Goal: Task Accomplishment & Management: Use online tool/utility

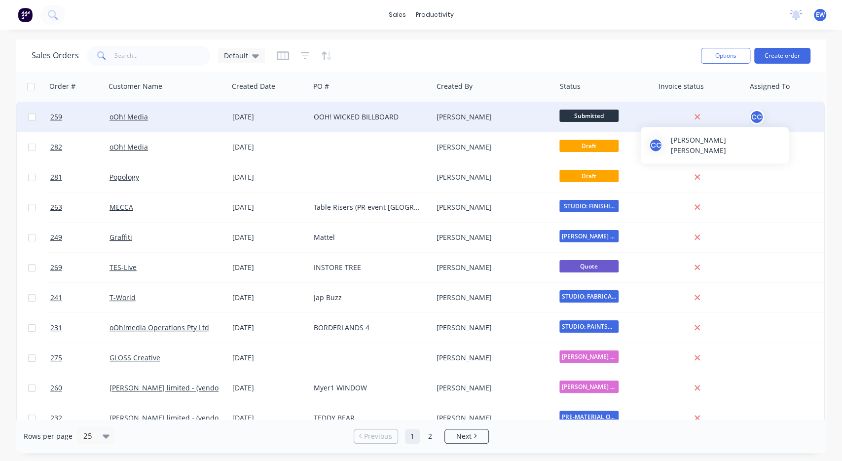
click at [756, 114] on div "CC" at bounding box center [756, 117] width 15 height 15
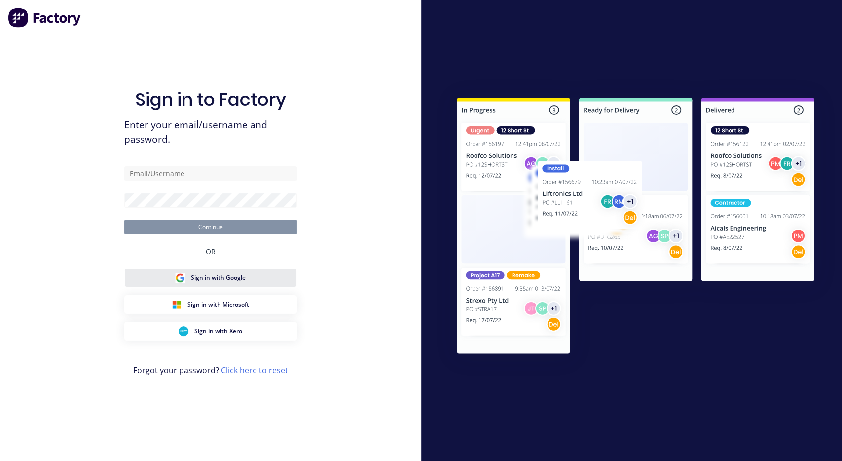
click at [196, 278] on span "Sign in with Google" at bounding box center [218, 277] width 55 height 9
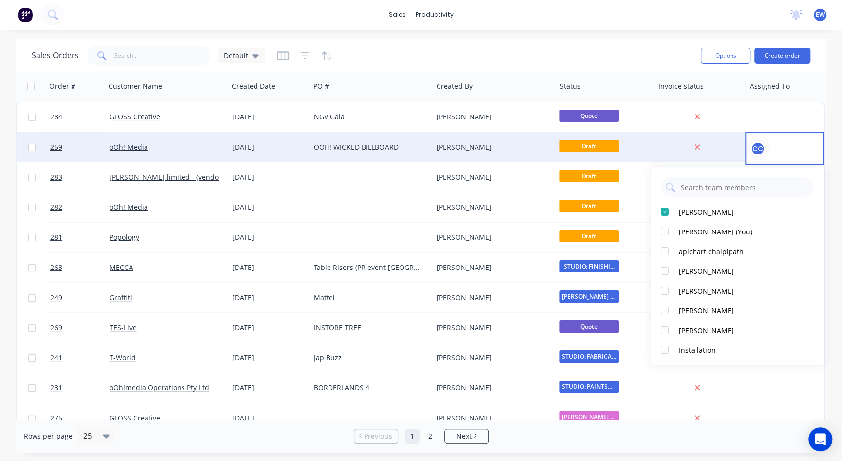
click at [757, 153] on div "CC" at bounding box center [757, 148] width 15 height 15
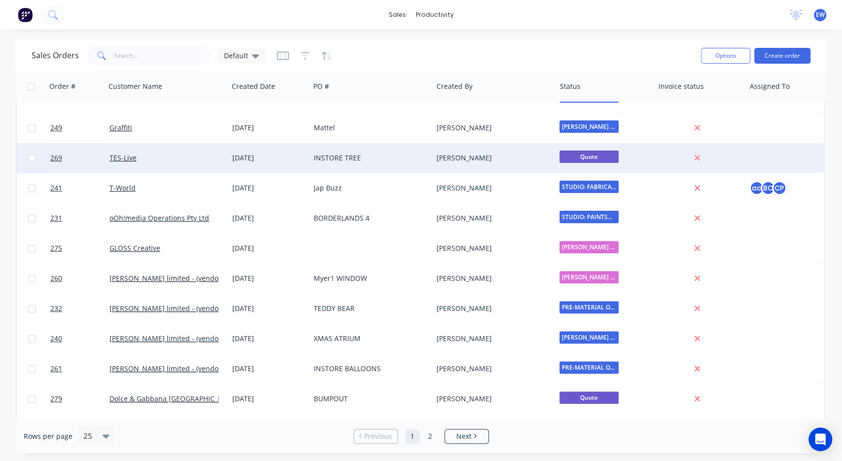
scroll to position [166, 0]
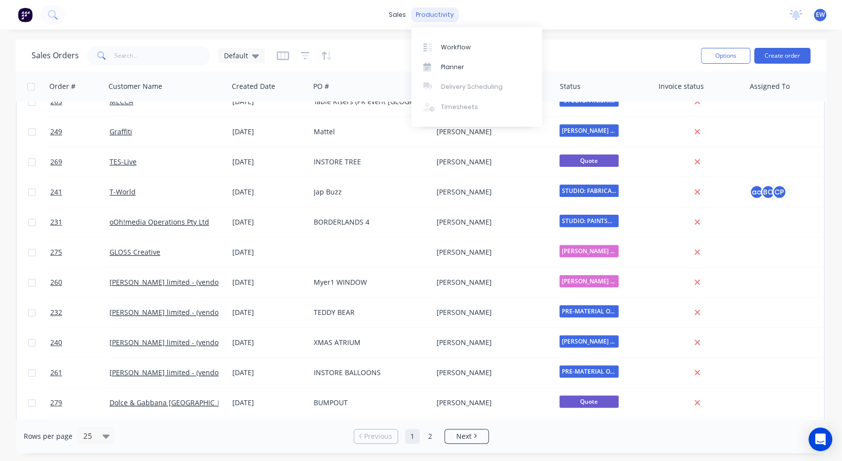
click at [445, 17] on div "productivity" at bounding box center [435, 14] width 48 height 15
click at [453, 41] on link "Workflow" at bounding box center [476, 47] width 131 height 20
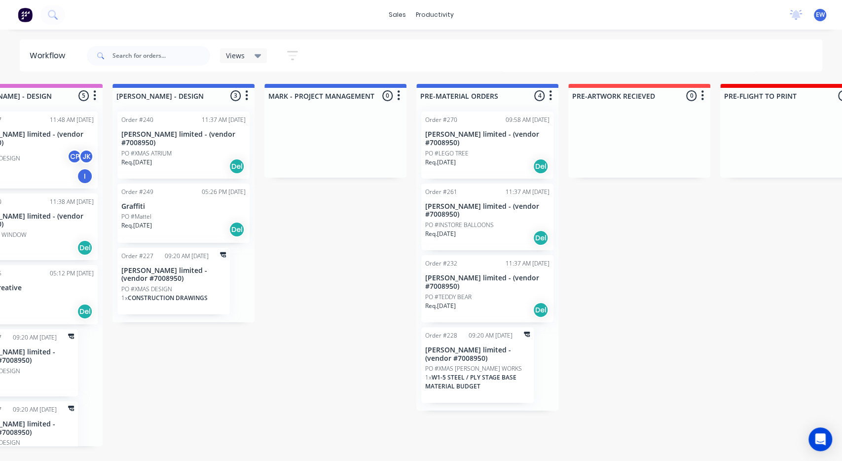
drag, startPoint x: 607, startPoint y: 219, endPoint x: 600, endPoint y: 214, distance: 8.1
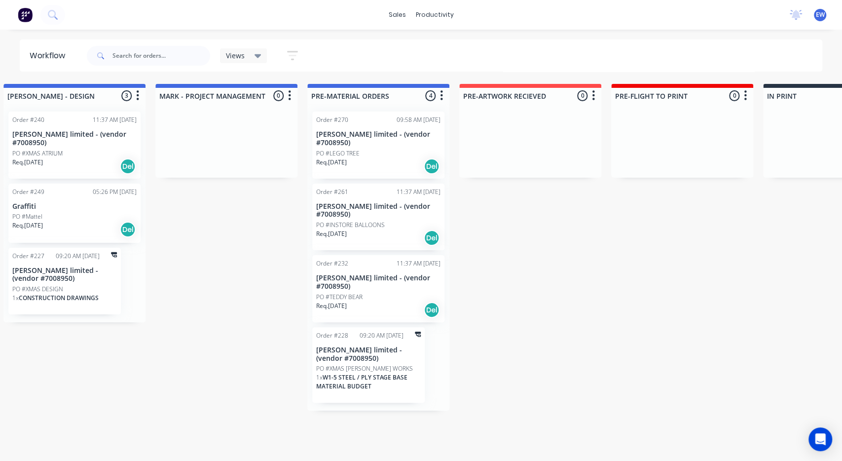
drag, startPoint x: 618, startPoint y: 223, endPoint x: 638, endPoint y: 222, distance: 20.2
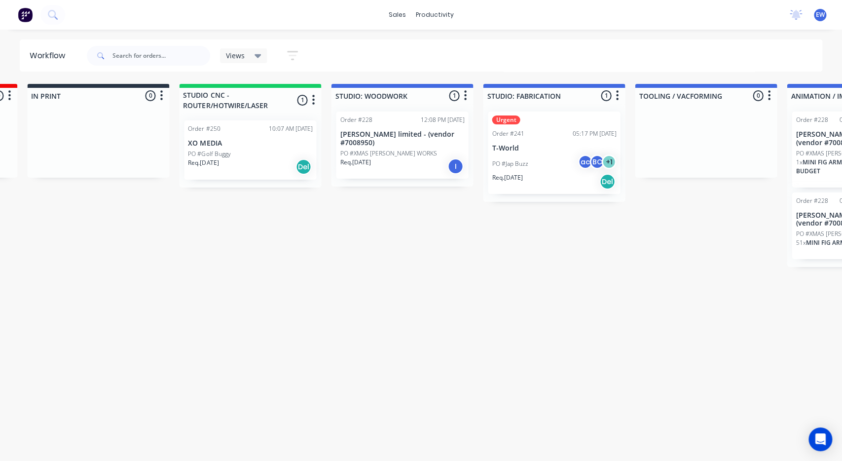
drag, startPoint x: 616, startPoint y: 222, endPoint x: 632, endPoint y: 229, distance: 17.2
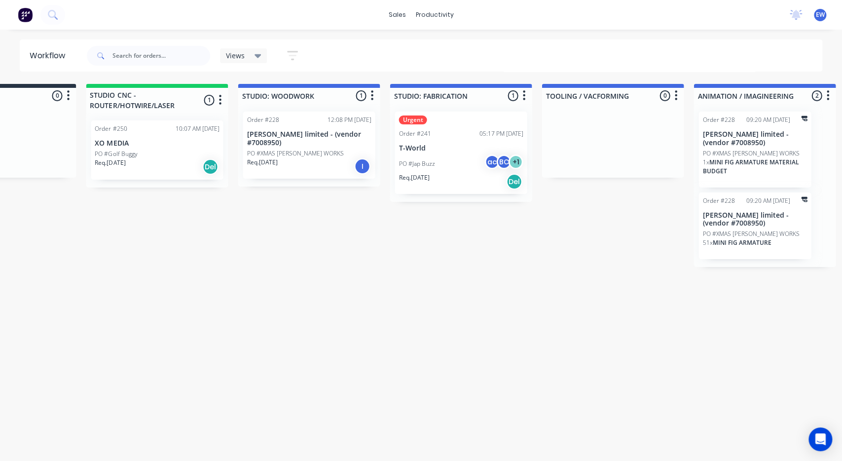
drag, startPoint x: 612, startPoint y: 260, endPoint x: 631, endPoint y: 261, distance: 19.8
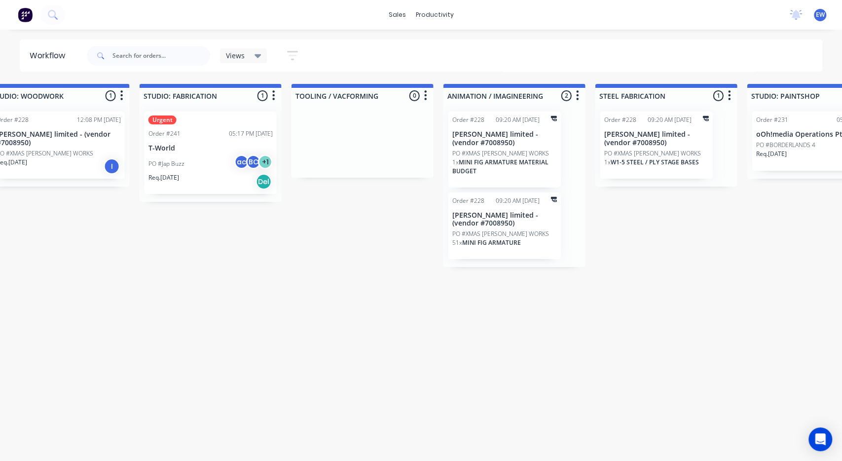
drag, startPoint x: 583, startPoint y: 272, endPoint x: 598, endPoint y: 270, distance: 15.5
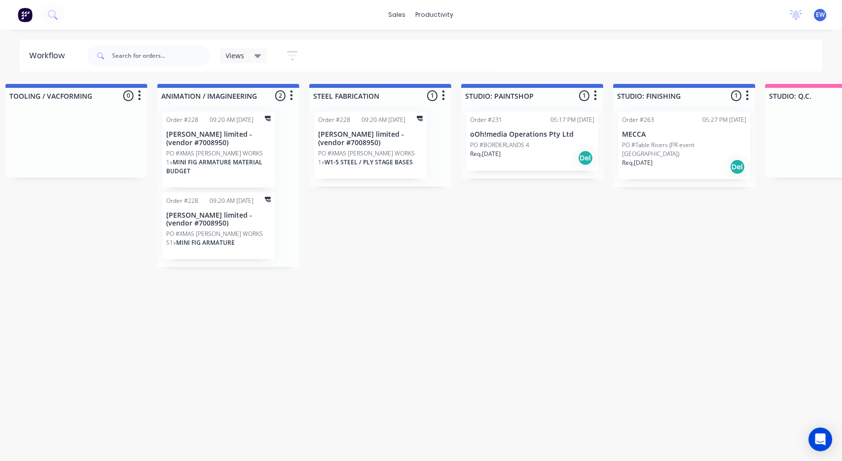
drag, startPoint x: 600, startPoint y: 270, endPoint x: 617, endPoint y: 268, distance: 16.9
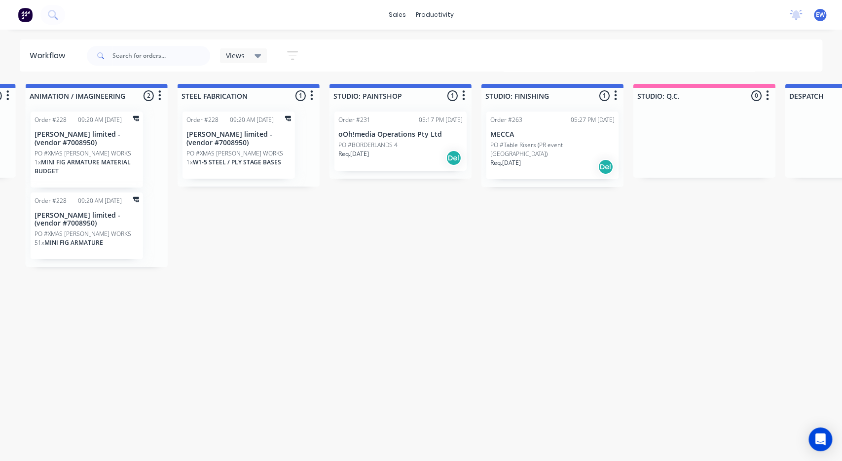
drag, startPoint x: 497, startPoint y: 222, endPoint x: 511, endPoint y: 221, distance: 14.3
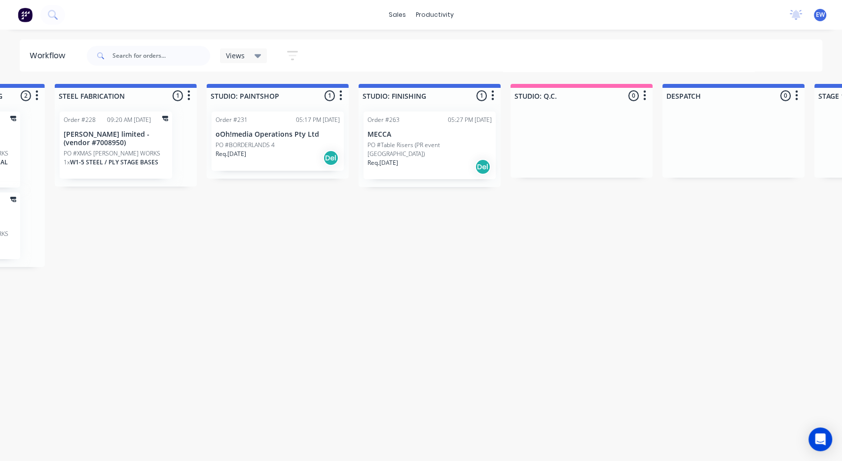
scroll to position [0, 1985]
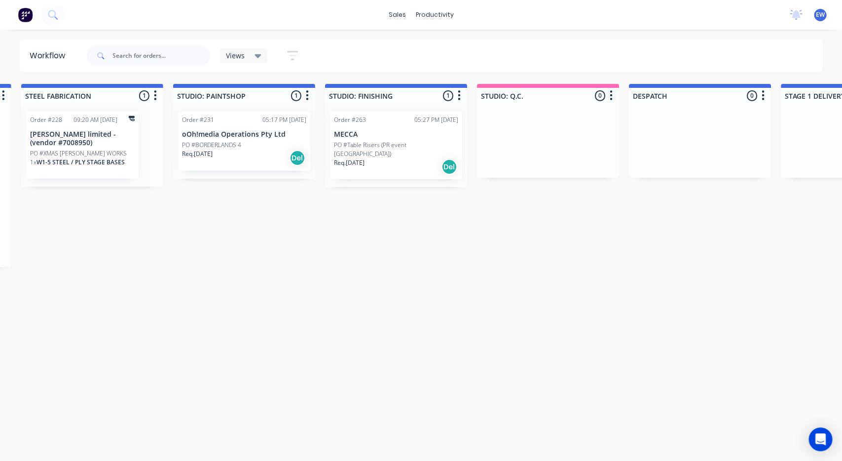
drag, startPoint x: 519, startPoint y: 221, endPoint x: 541, endPoint y: 221, distance: 21.7
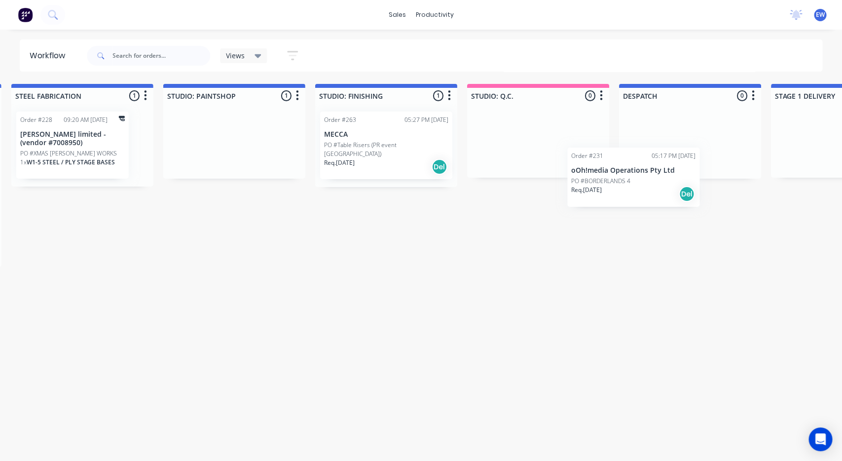
scroll to position [0, 1989]
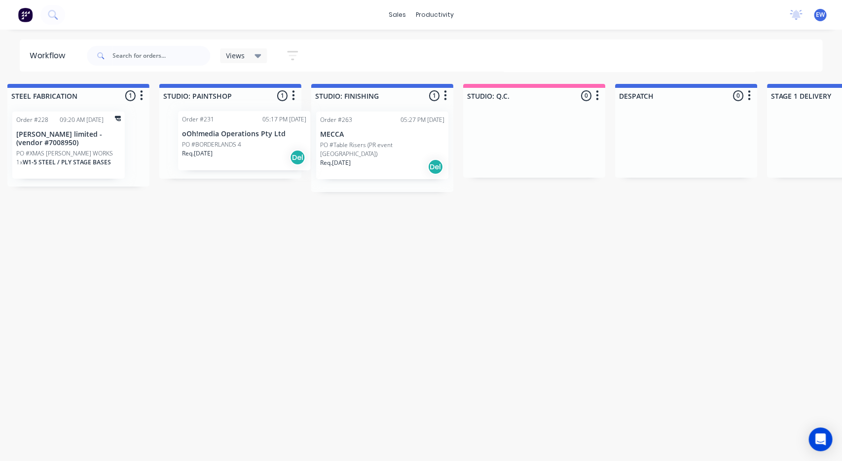
drag, startPoint x: 252, startPoint y: 131, endPoint x: 246, endPoint y: 128, distance: 6.4
click at [246, 128] on div "Order #231 05:17 PM [DATE] oOh!media Operations Pty Ltd PO #BORDERLANDS 4 Req. …" at bounding box center [230, 141] width 142 height 75
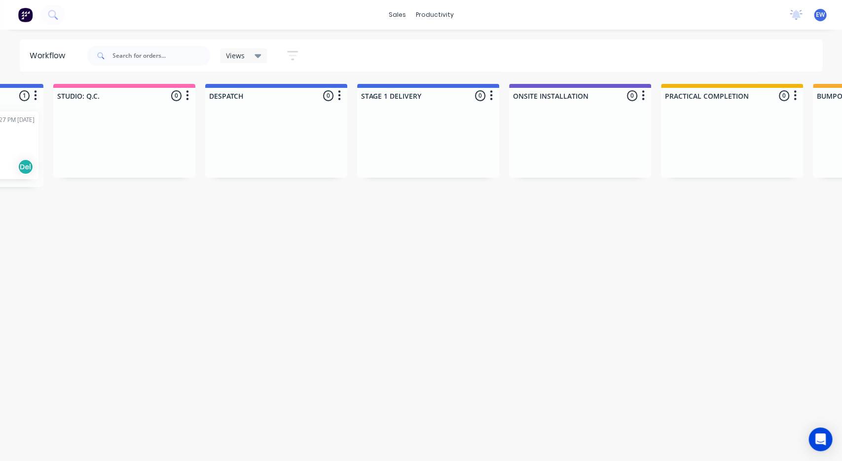
drag, startPoint x: 471, startPoint y: 237, endPoint x: 501, endPoint y: 238, distance: 29.6
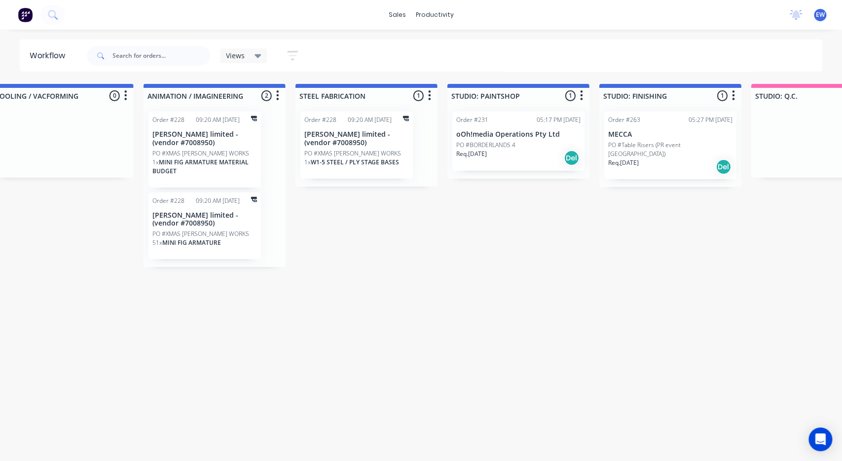
drag, startPoint x: 460, startPoint y: 244, endPoint x: 405, endPoint y: 245, distance: 55.3
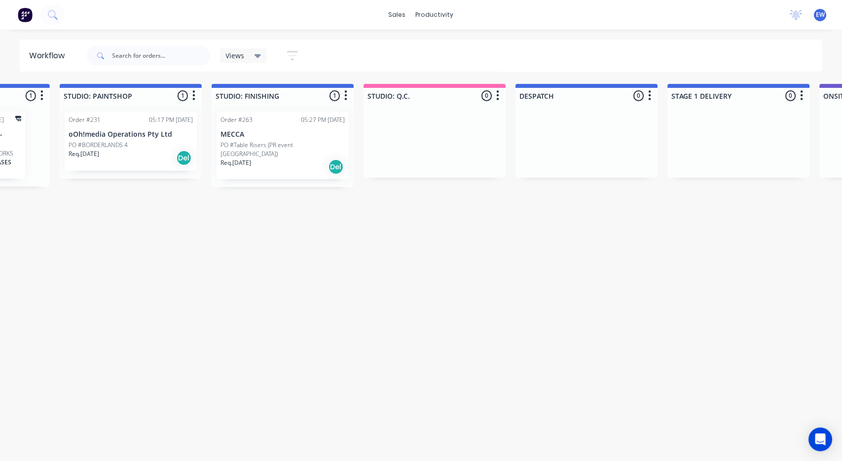
drag, startPoint x: 423, startPoint y: 211, endPoint x: 447, endPoint y: 213, distance: 24.3
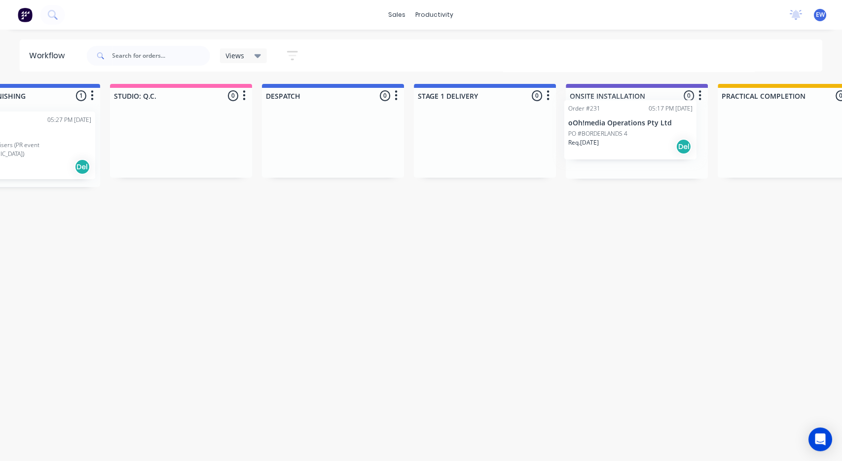
drag, startPoint x: 120, startPoint y: 142, endPoint x: 640, endPoint y: 130, distance: 520.1
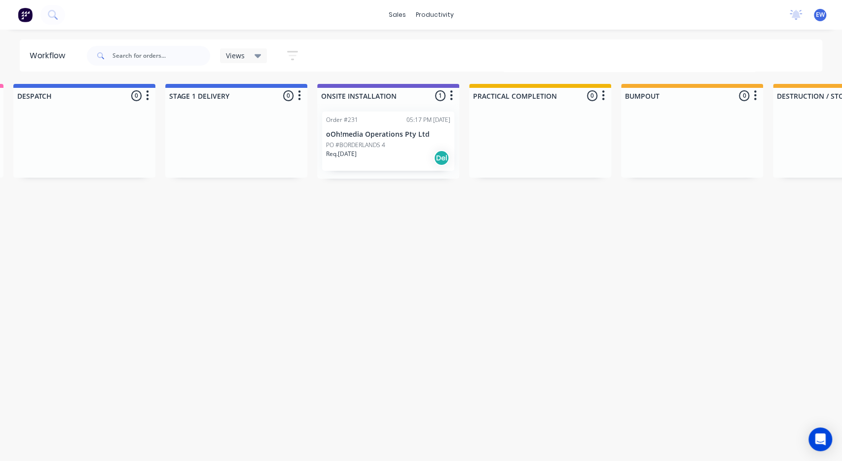
drag, startPoint x: 567, startPoint y: 215, endPoint x: 572, endPoint y: 214, distance: 5.2
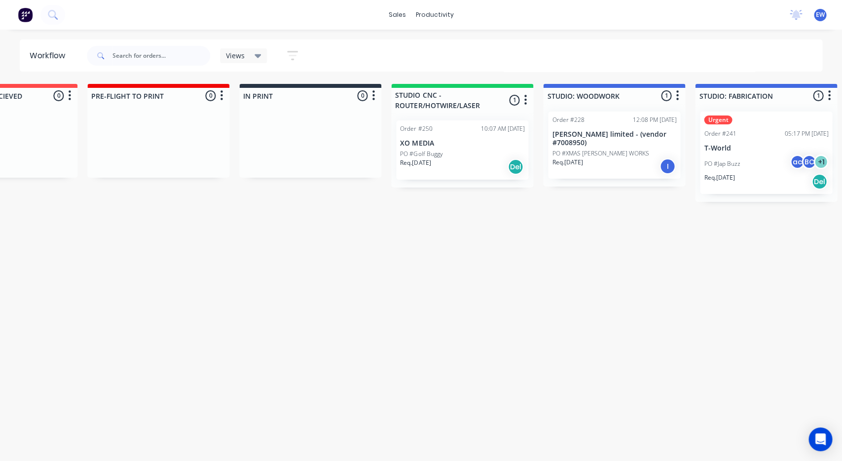
drag, startPoint x: 451, startPoint y: 229, endPoint x: 506, endPoint y: 224, distance: 55.4
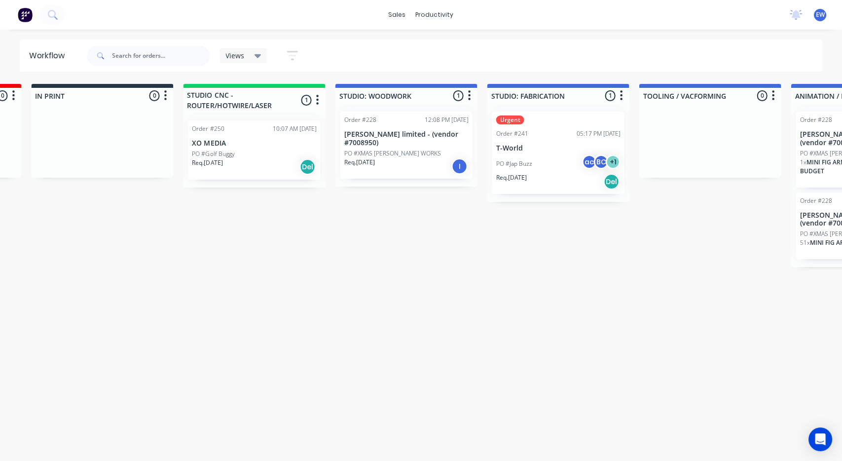
scroll to position [0, 1132]
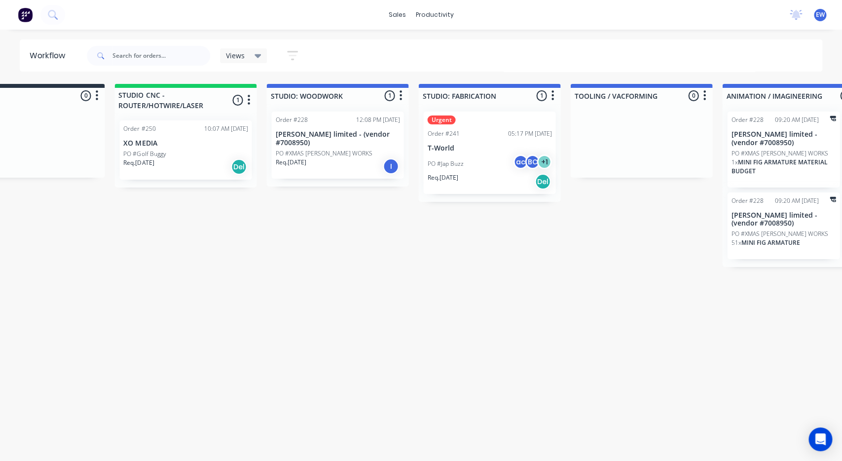
drag, startPoint x: 566, startPoint y: 233, endPoint x: 597, endPoint y: 235, distance: 30.6
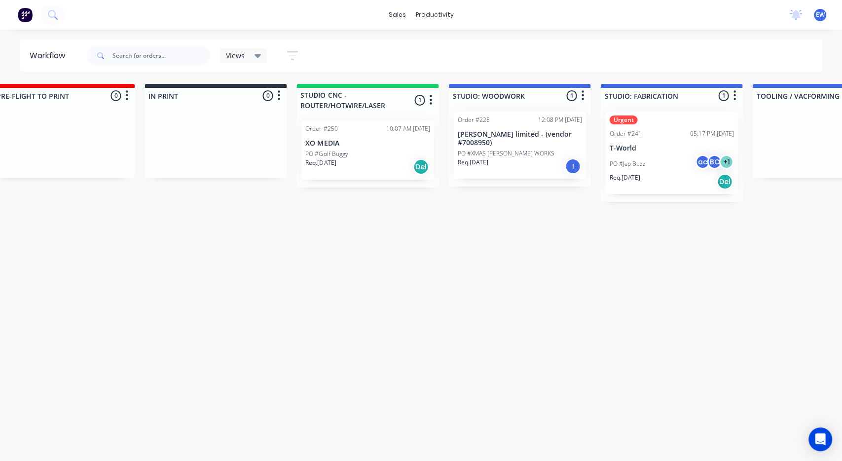
drag, startPoint x: 398, startPoint y: 239, endPoint x: 382, endPoint y: 239, distance: 15.3
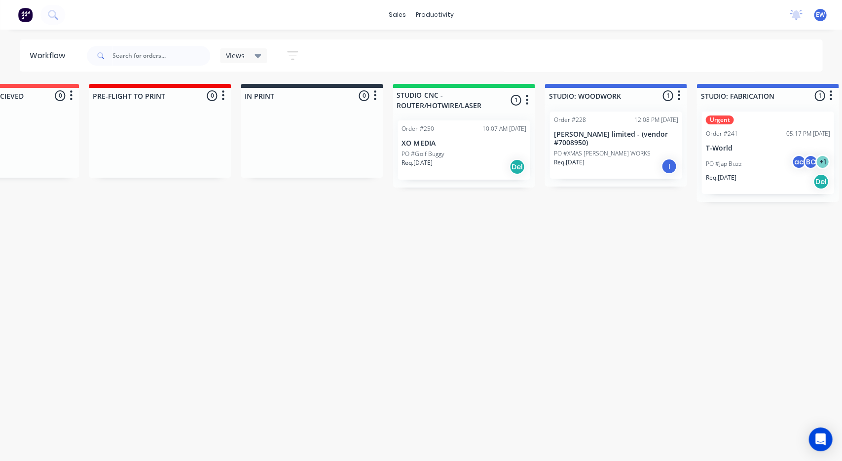
drag, startPoint x: 301, startPoint y: 218, endPoint x: 279, endPoint y: 217, distance: 22.7
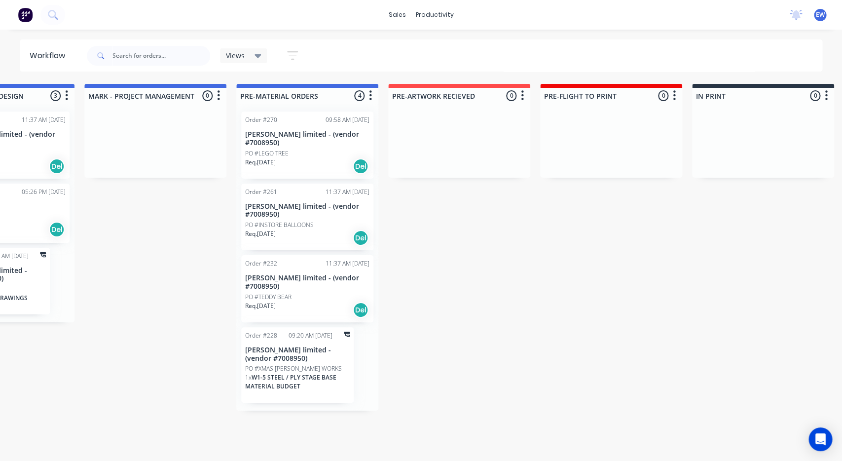
drag, startPoint x: 279, startPoint y: 210, endPoint x: 300, endPoint y: 233, distance: 30.7
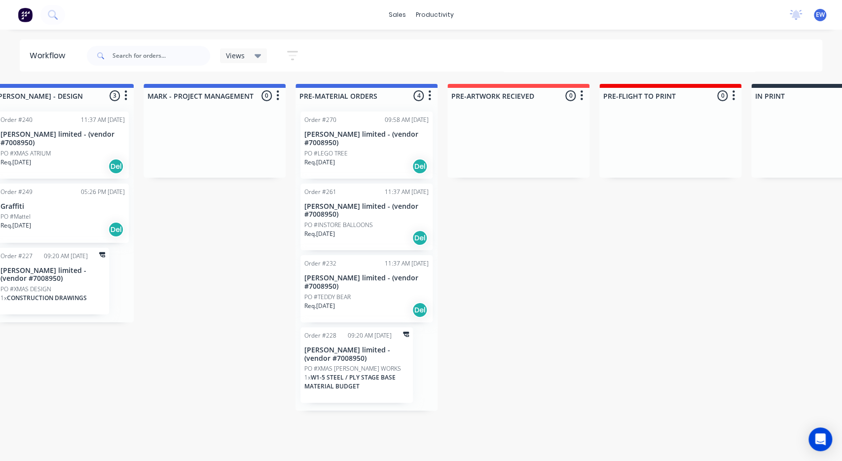
scroll to position [0, 331]
drag, startPoint x: 238, startPoint y: 248, endPoint x: 229, endPoint y: 243, distance: 10.2
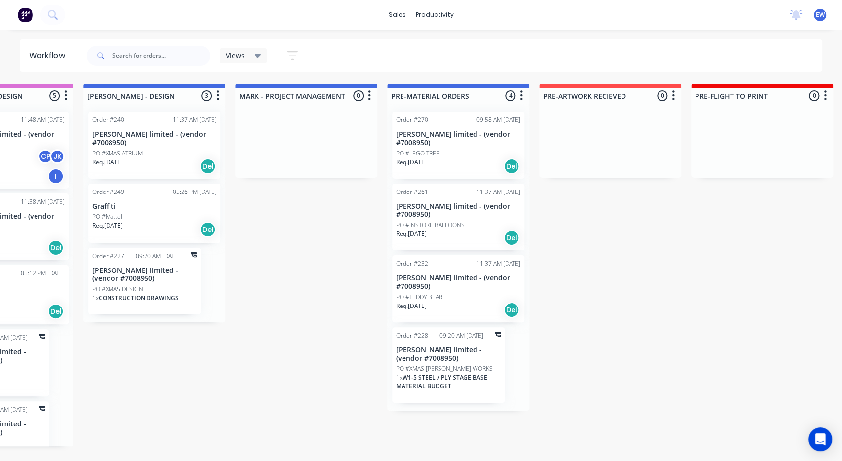
drag, startPoint x: 246, startPoint y: 240, endPoint x: 223, endPoint y: 248, distance: 24.0
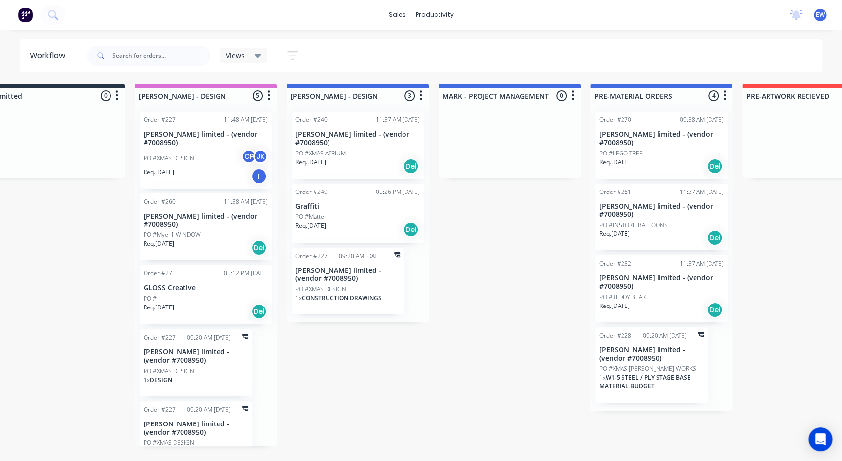
scroll to position [0, 0]
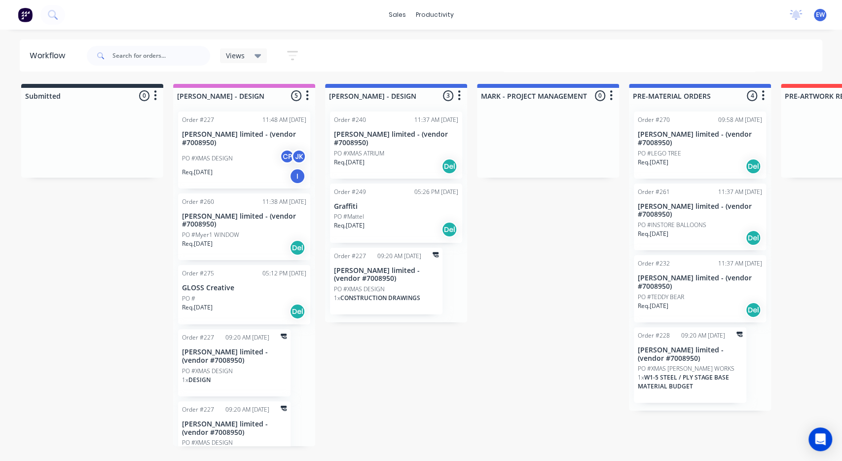
drag, startPoint x: 325, startPoint y: 282, endPoint x: 291, endPoint y: 284, distance: 33.6
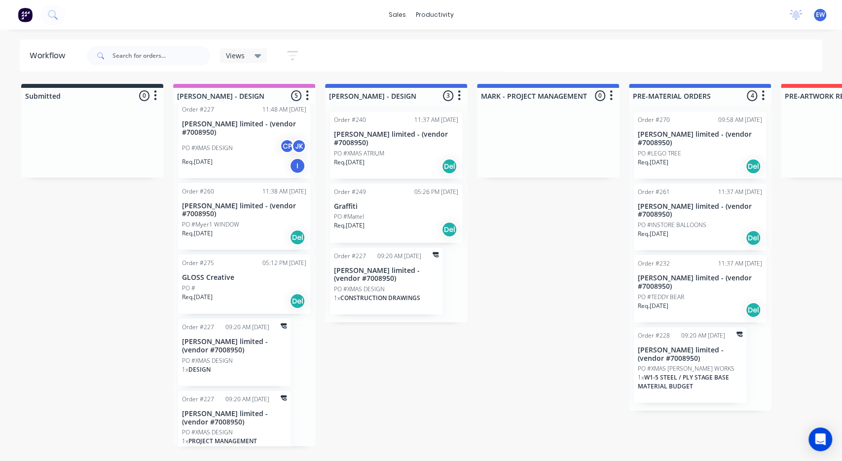
scroll to position [14, 0]
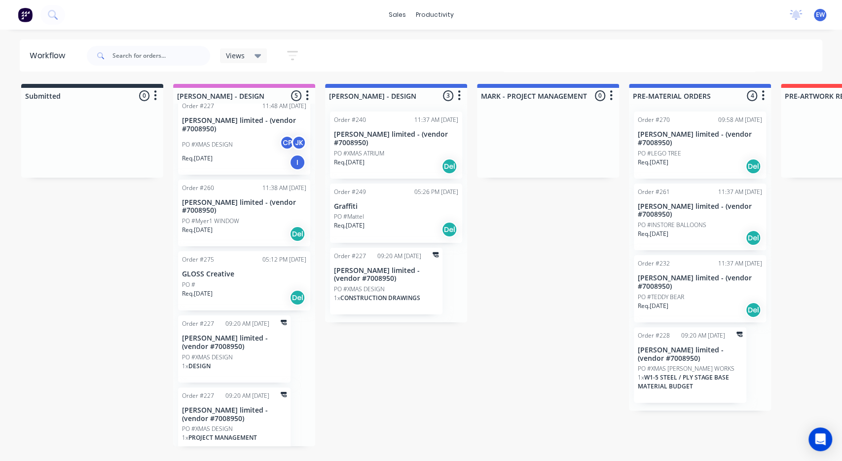
click at [232, 270] on p "GLOSS Creative" at bounding box center [244, 274] width 124 height 8
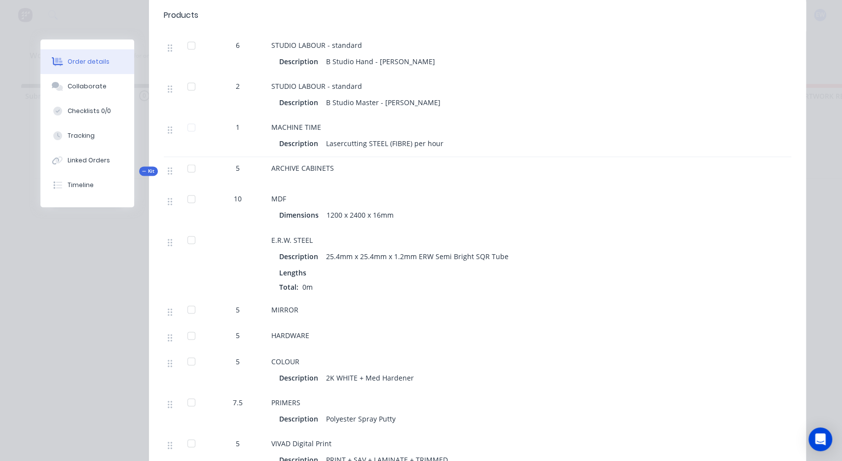
scroll to position [788, 0]
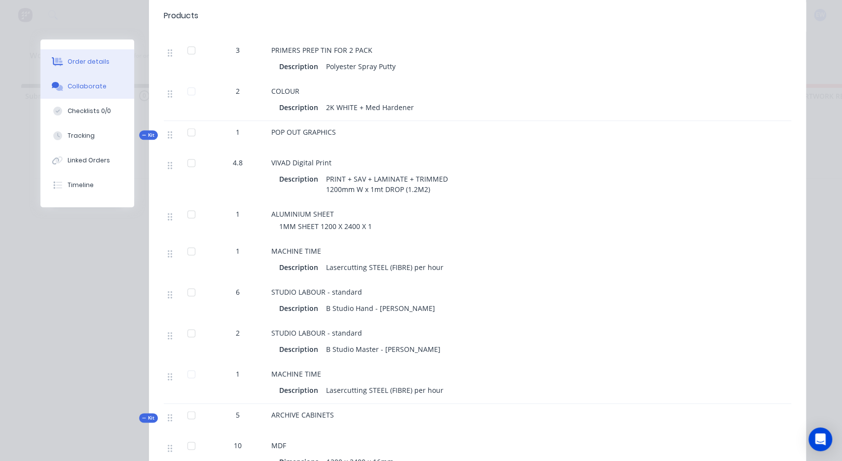
click at [104, 88] on button "Collaborate" at bounding box center [87, 86] width 94 height 25
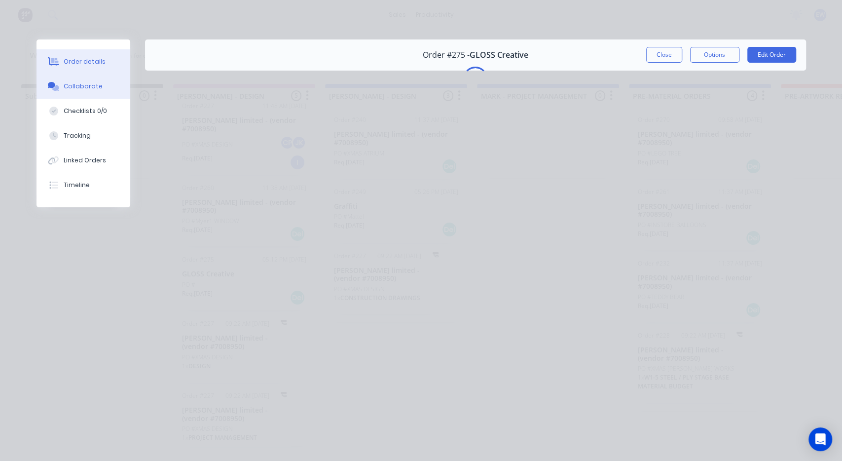
click at [51, 65] on icon at bounding box center [53, 61] width 11 height 8
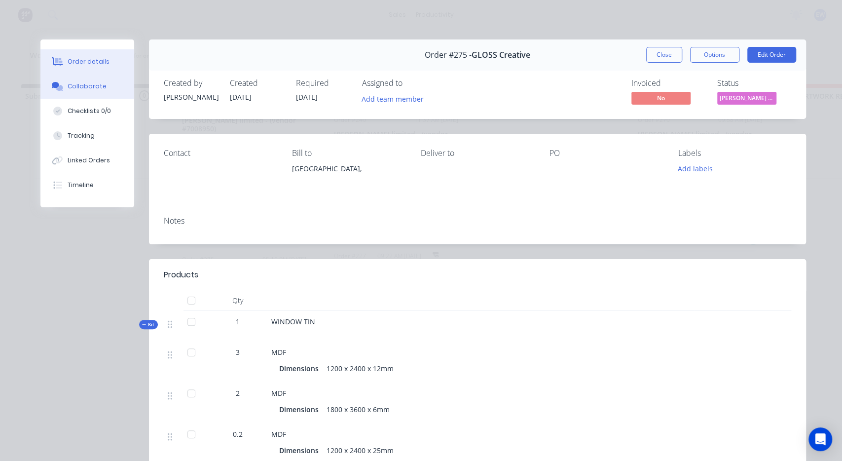
click at [63, 83] on div at bounding box center [57, 86] width 15 height 9
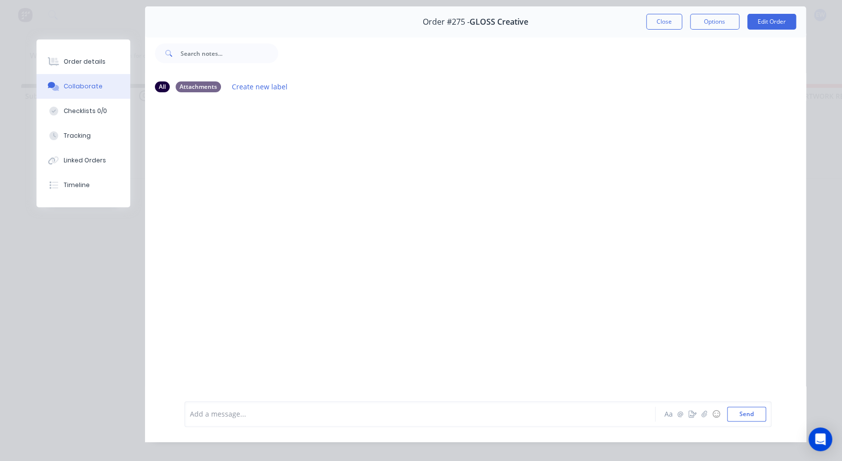
scroll to position [44, 0]
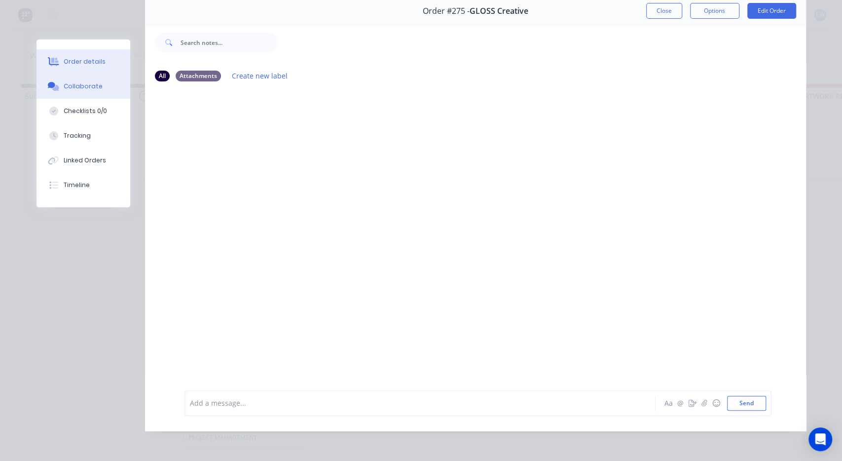
click at [92, 67] on button "Order details" at bounding box center [84, 61] width 94 height 25
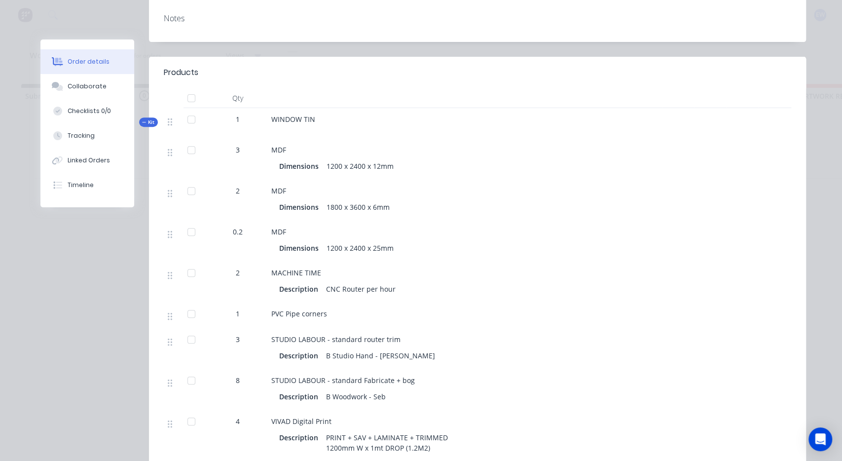
scroll to position [210, 0]
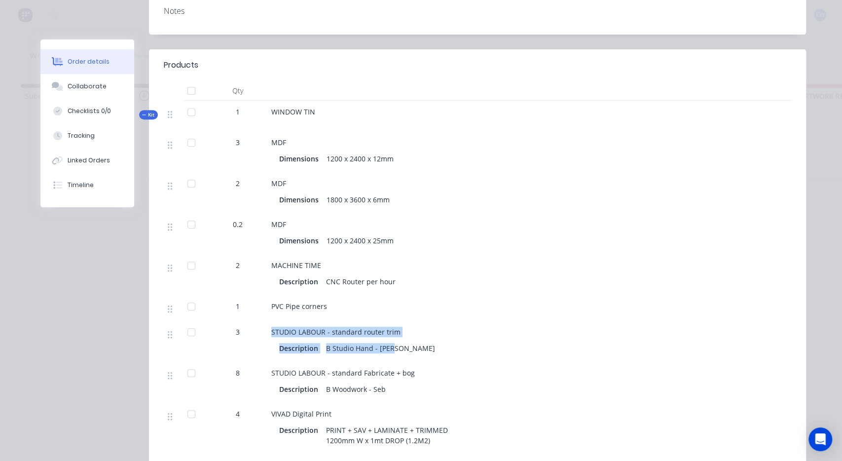
drag, startPoint x: 398, startPoint y: 348, endPoint x: 267, endPoint y: 332, distance: 131.7
click at [267, 332] on div "STUDIO LABOUR - standard router trim Description B Studio Hand - [PERSON_NAME]" at bounding box center [464, 341] width 395 height 41
click at [400, 341] on div "Description B Studio Hand - [PERSON_NAME]" at bounding box center [464, 348] width 371 height 14
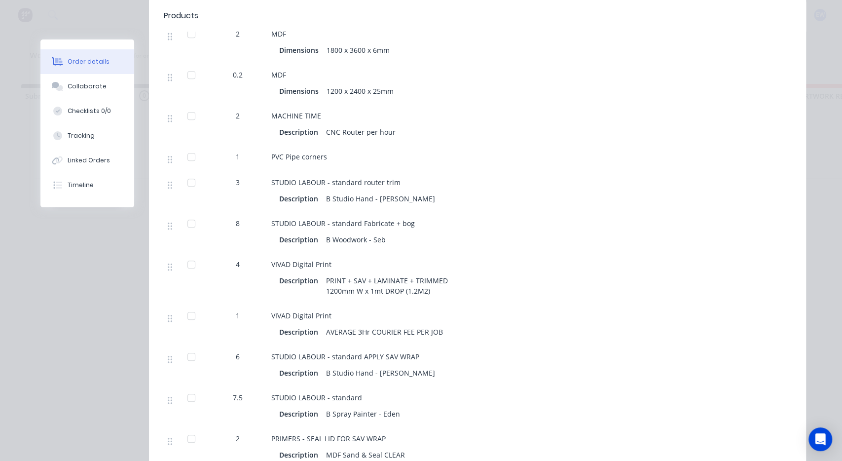
scroll to position [357, 0]
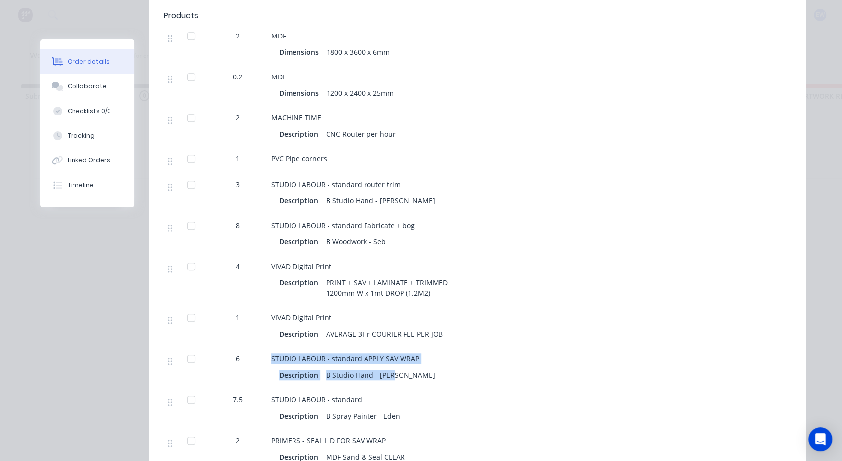
drag, startPoint x: 397, startPoint y: 371, endPoint x: 249, endPoint y: 360, distance: 149.0
click at [249, 360] on div "6 STUDIO LABOUR - standard APPLY SAV WRAP Description B Studio Hand - [PERSON_N…" at bounding box center [477, 367] width 627 height 41
click at [422, 374] on div "Description B Studio Hand - [PERSON_NAME]" at bounding box center [464, 375] width 371 height 14
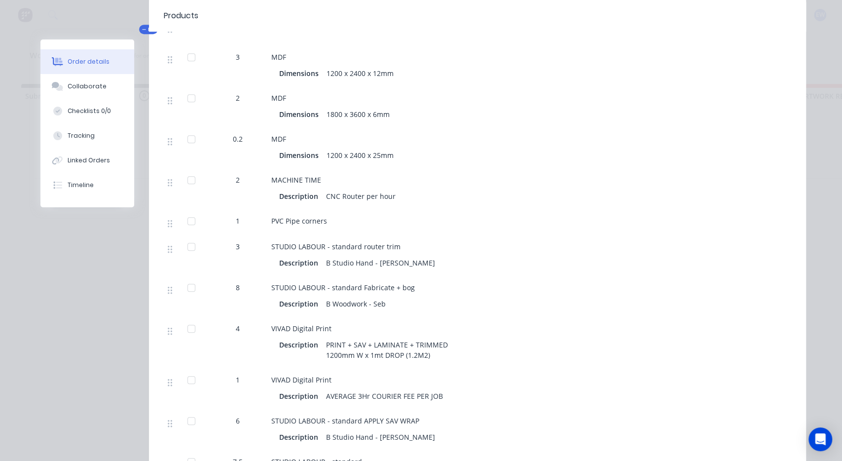
scroll to position [265, 0]
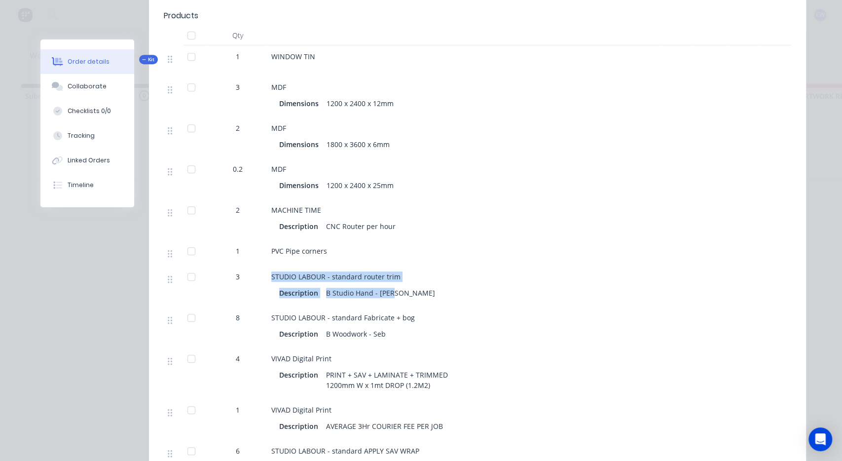
drag, startPoint x: 398, startPoint y: 294, endPoint x: 269, endPoint y: 275, distance: 129.6
click at [269, 275] on div "STUDIO LABOUR - standard router trim Description B Studio Hand - [PERSON_NAME]" at bounding box center [464, 285] width 395 height 41
click at [476, 299] on div "STUDIO LABOUR - standard router trim Description B Studio Hand - [PERSON_NAME]" at bounding box center [464, 285] width 395 height 41
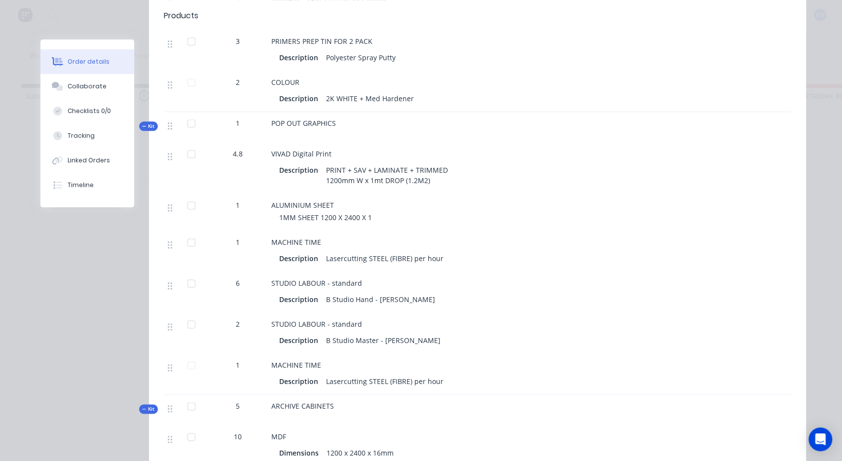
scroll to position [799, 0]
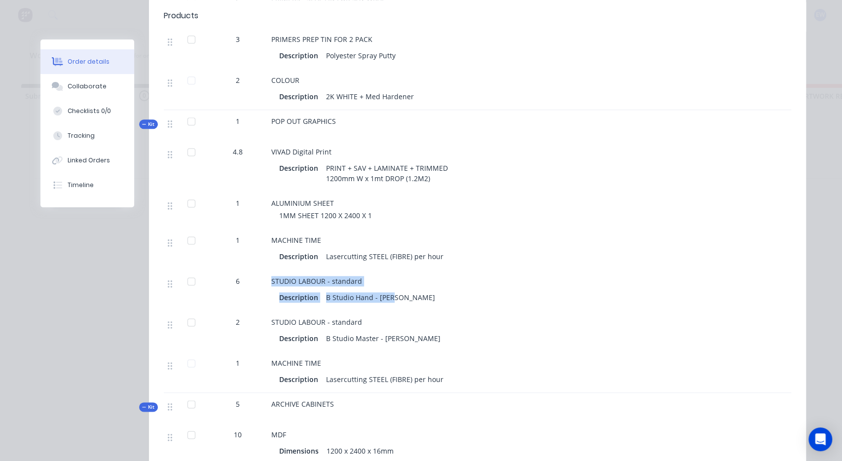
drag, startPoint x: 410, startPoint y: 294, endPoint x: 262, endPoint y: 273, distance: 150.1
click at [262, 273] on div "6 STUDIO LABOUR - standard Description B Studio Hand - [PERSON_NAME]" at bounding box center [477, 290] width 627 height 41
click at [412, 295] on div "Description B Studio Hand - [PERSON_NAME]" at bounding box center [464, 297] width 371 height 14
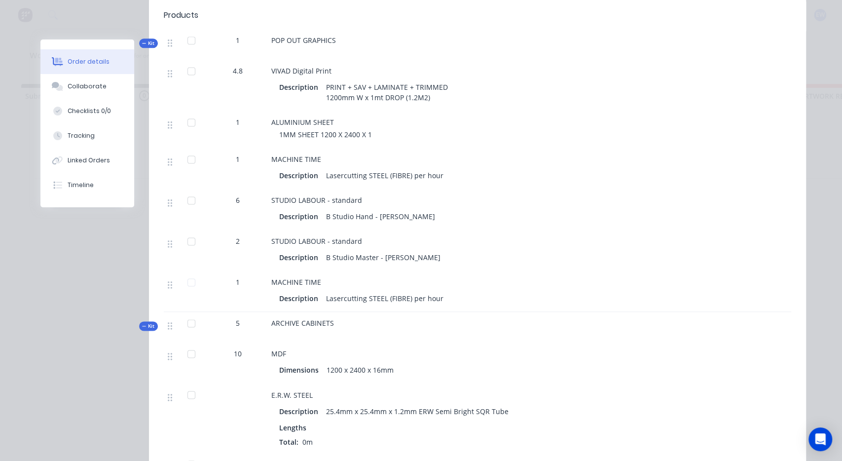
scroll to position [862, 0]
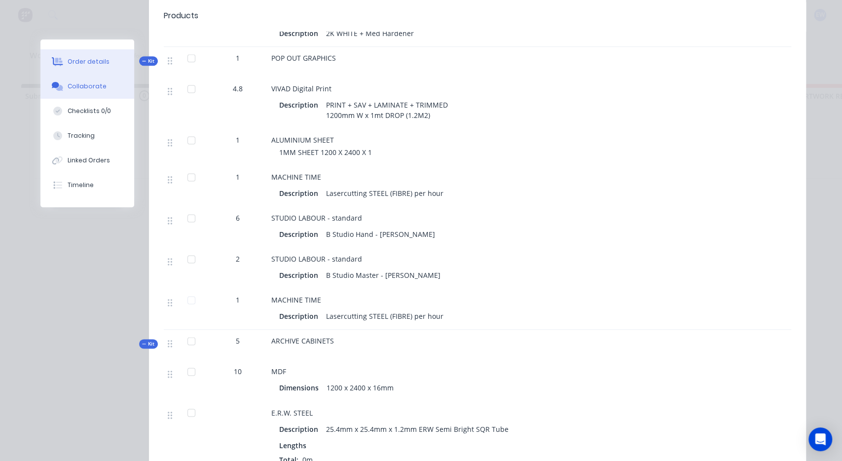
click at [85, 94] on button "Collaborate" at bounding box center [87, 86] width 94 height 25
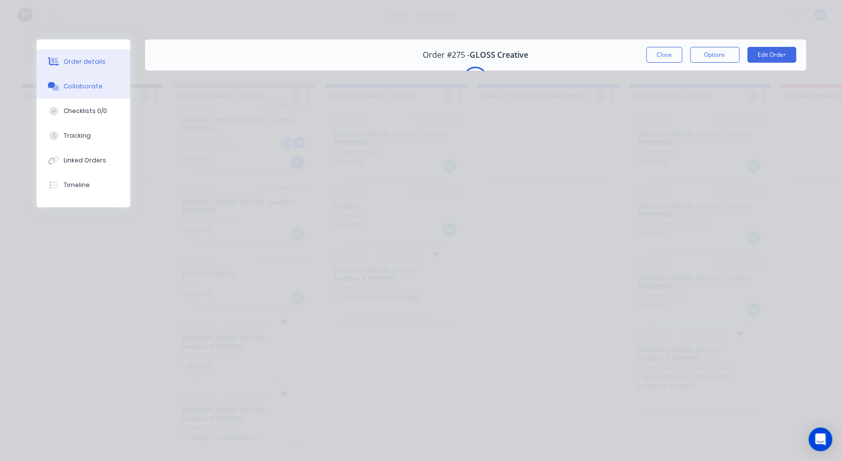
click at [88, 67] on button "Order details" at bounding box center [84, 61] width 94 height 25
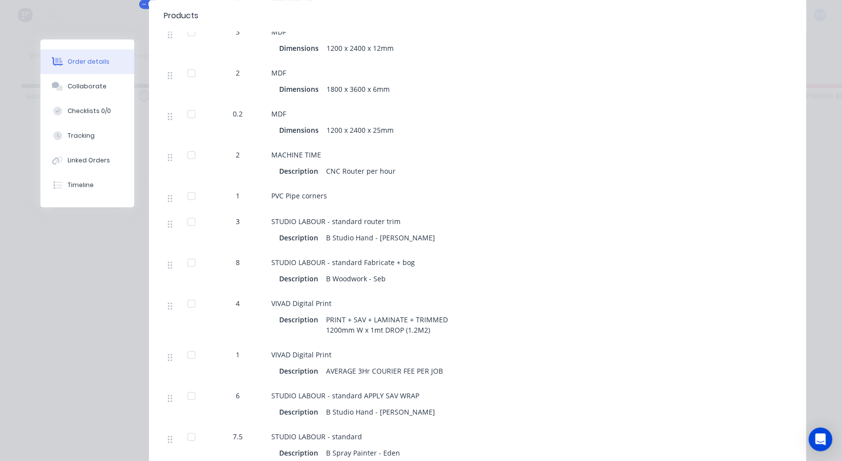
scroll to position [313, 0]
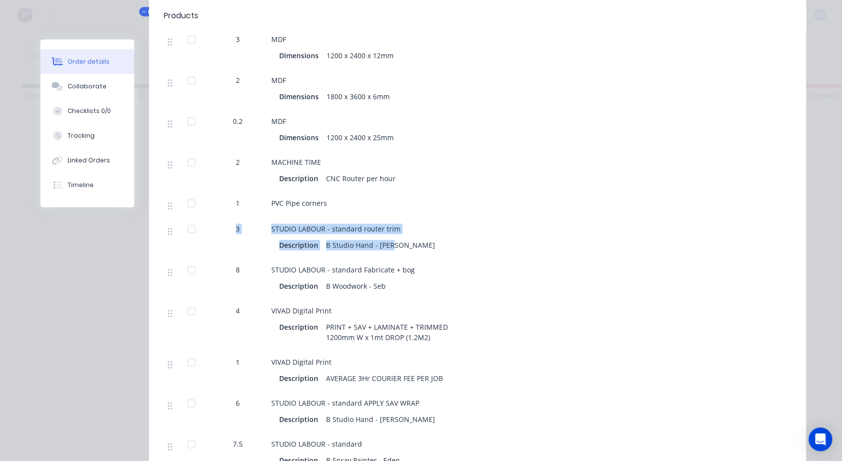
drag, startPoint x: 405, startPoint y: 245, endPoint x: 232, endPoint y: 235, distance: 173.4
click at [232, 235] on div "3 STUDIO LABOUR - standard router trim Description B Studio Hand - [PERSON_NAME]" at bounding box center [477, 238] width 627 height 41
click at [445, 239] on div "Description B Studio Hand - [PERSON_NAME]" at bounding box center [464, 245] width 371 height 14
drag, startPoint x: 396, startPoint y: 250, endPoint x: 254, endPoint y: 230, distance: 142.9
click at [254, 230] on div "3 STUDIO LABOUR - standard router trim Description B Studio Hand - [PERSON_NAME]" at bounding box center [477, 238] width 627 height 41
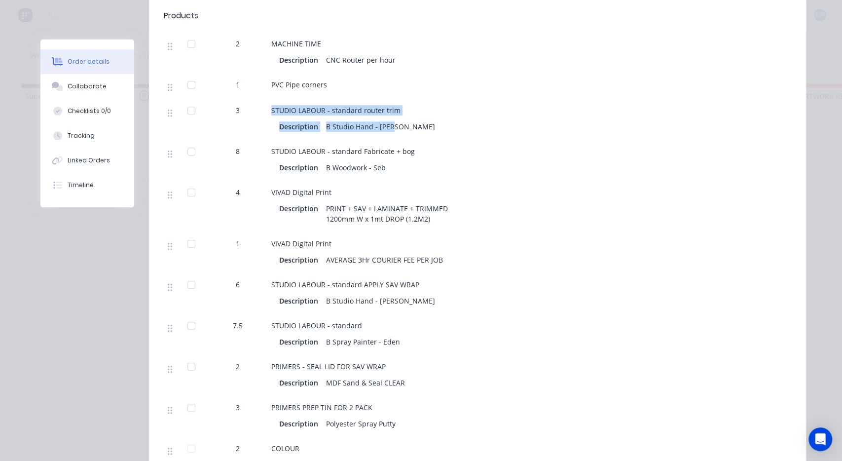
scroll to position [423, 0]
